Goal: Information Seeking & Learning: Find specific page/section

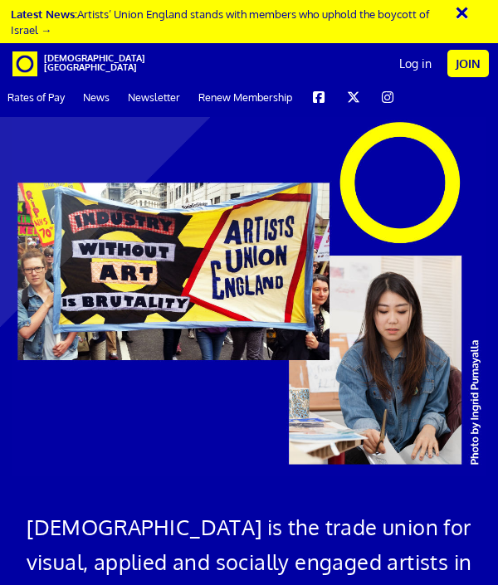
click at [39, 103] on link "Rates of Pay" at bounding box center [36, 97] width 72 height 37
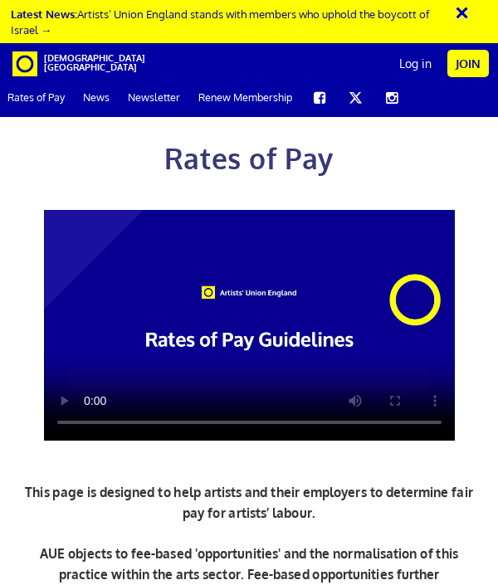
scroll to position [386, 0]
click at [148, 101] on link "Newsletter" at bounding box center [153, 97] width 67 height 37
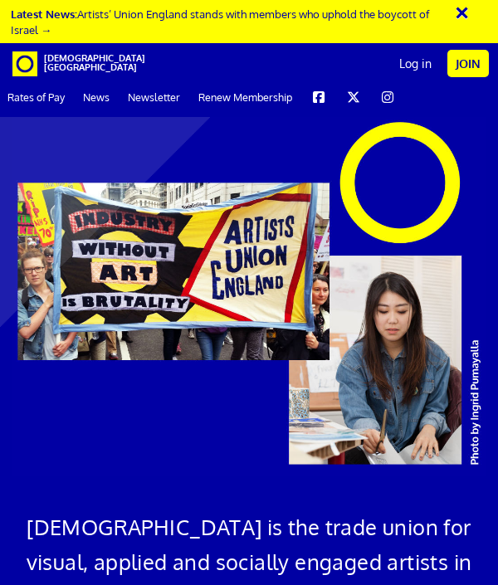
scroll to position [0, 9]
click at [45, 95] on link "Rates of Pay" at bounding box center [36, 97] width 72 height 37
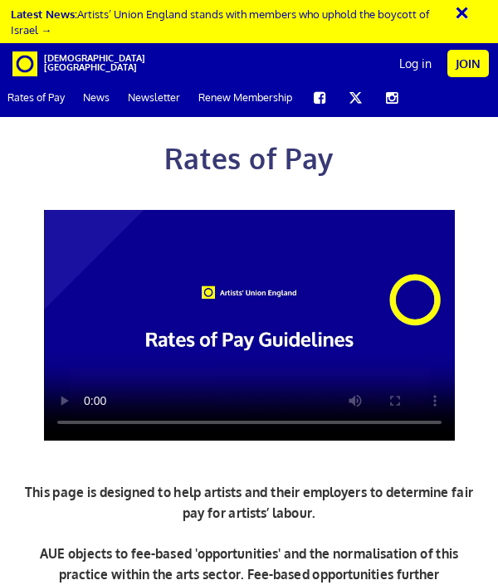
scroll to position [0, 9]
